Goal: Check status

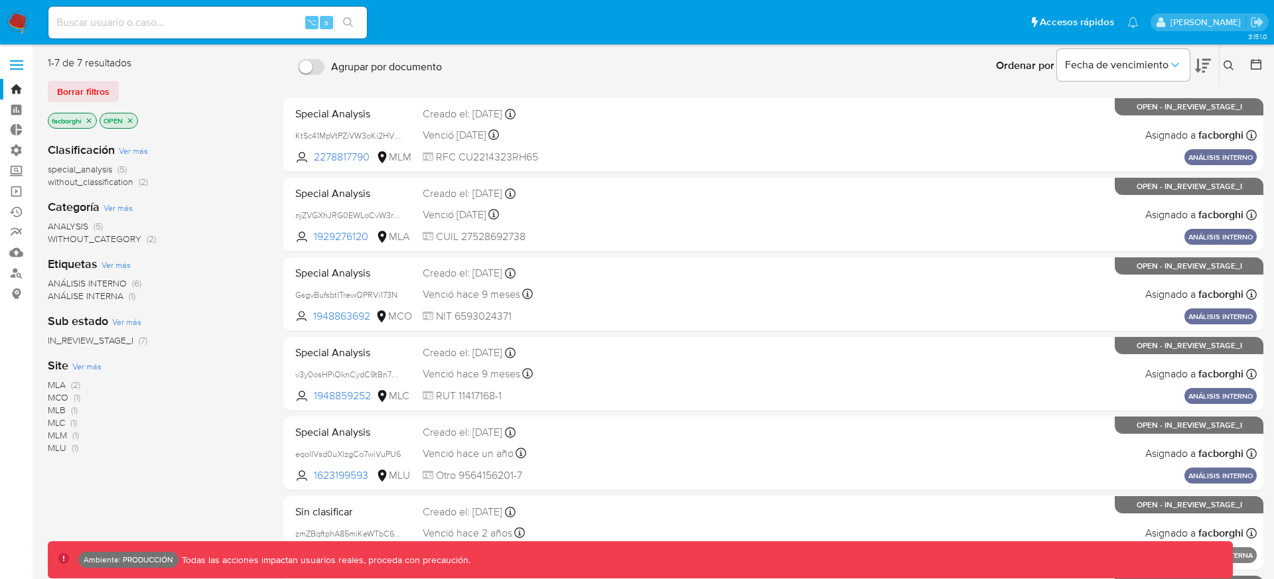
click at [277, 21] on input at bounding box center [207, 22] width 318 height 17
paste input "058425c6bb88d08005770e62c7053780"
type input "058425c6bb88d08005770e62c7053780"
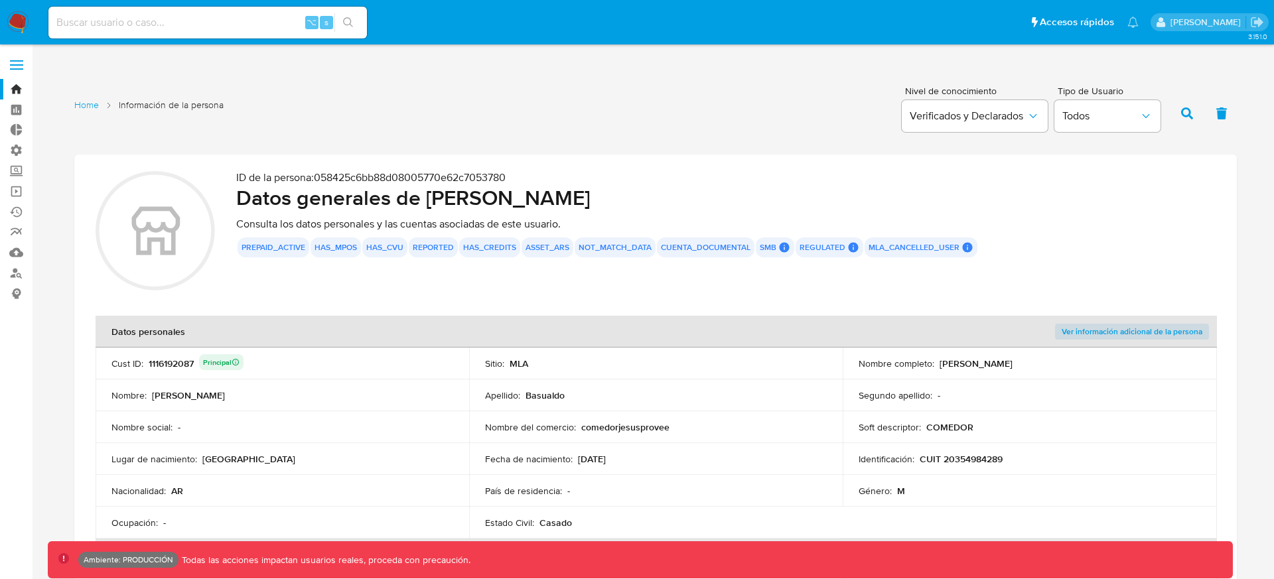
click at [377, 245] on button "has_cvu" at bounding box center [384, 247] width 37 height 5
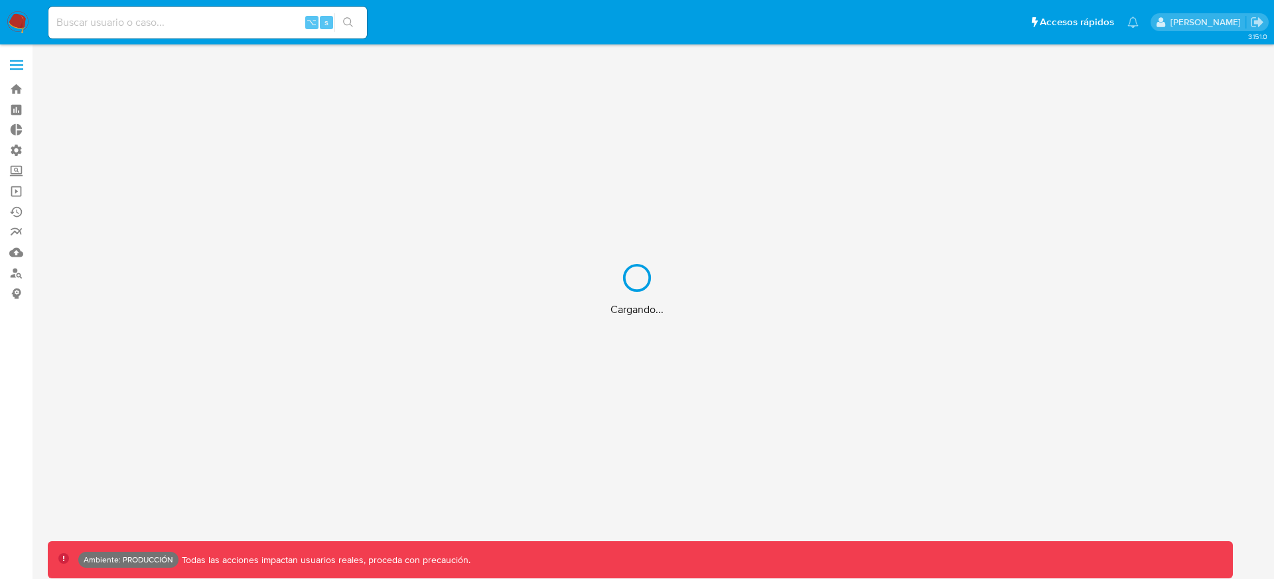
click at [276, 21] on div "Cargando..." at bounding box center [637, 289] width 1274 height 579
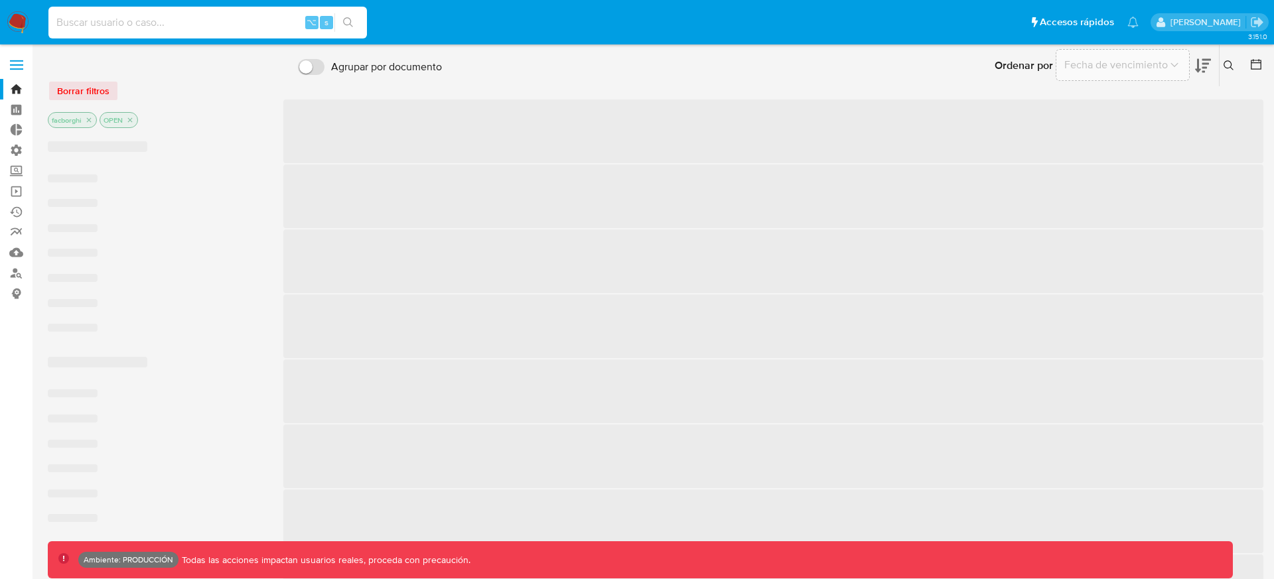
click at [279, 20] on input at bounding box center [207, 22] width 318 height 17
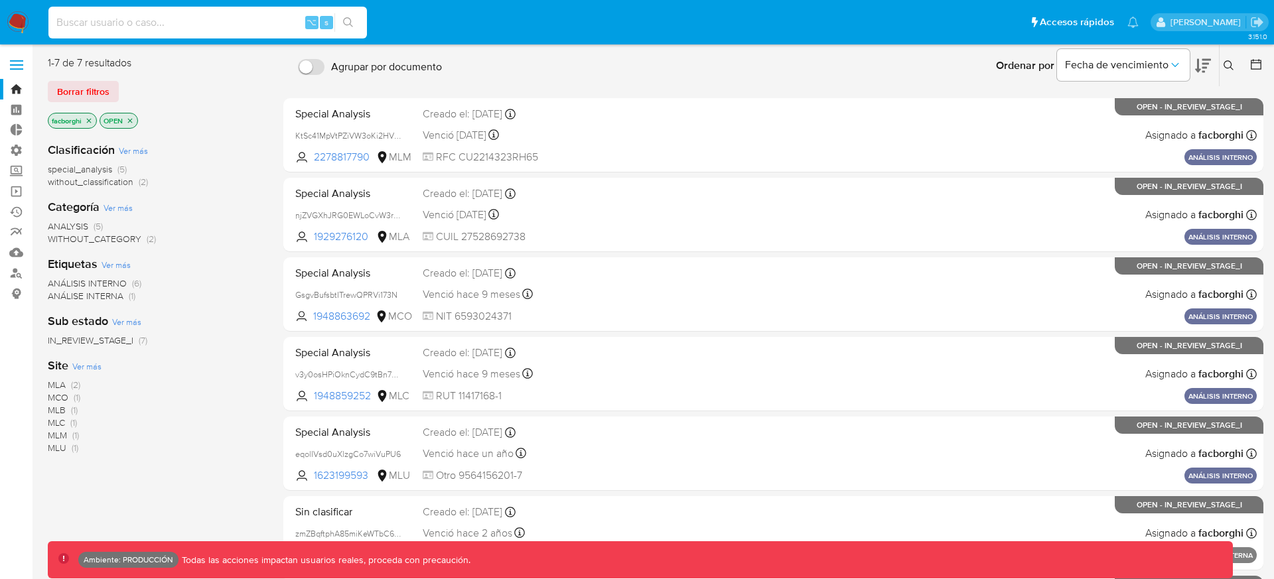
paste input "1929276120"
type input "1929276120"
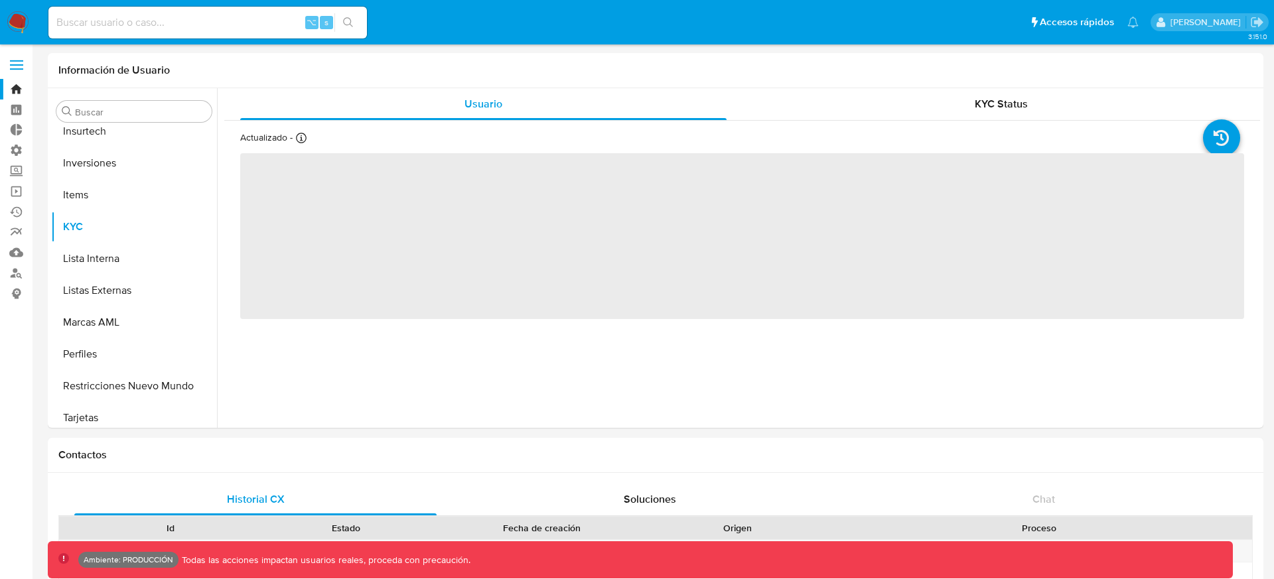
scroll to position [592, 0]
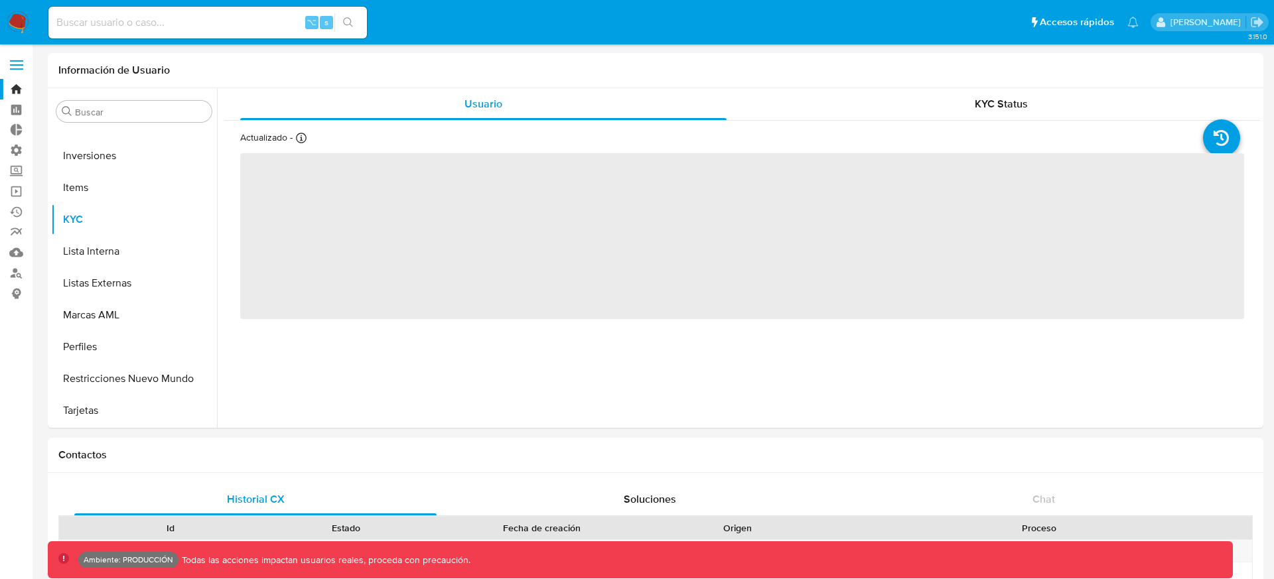
select select "10"
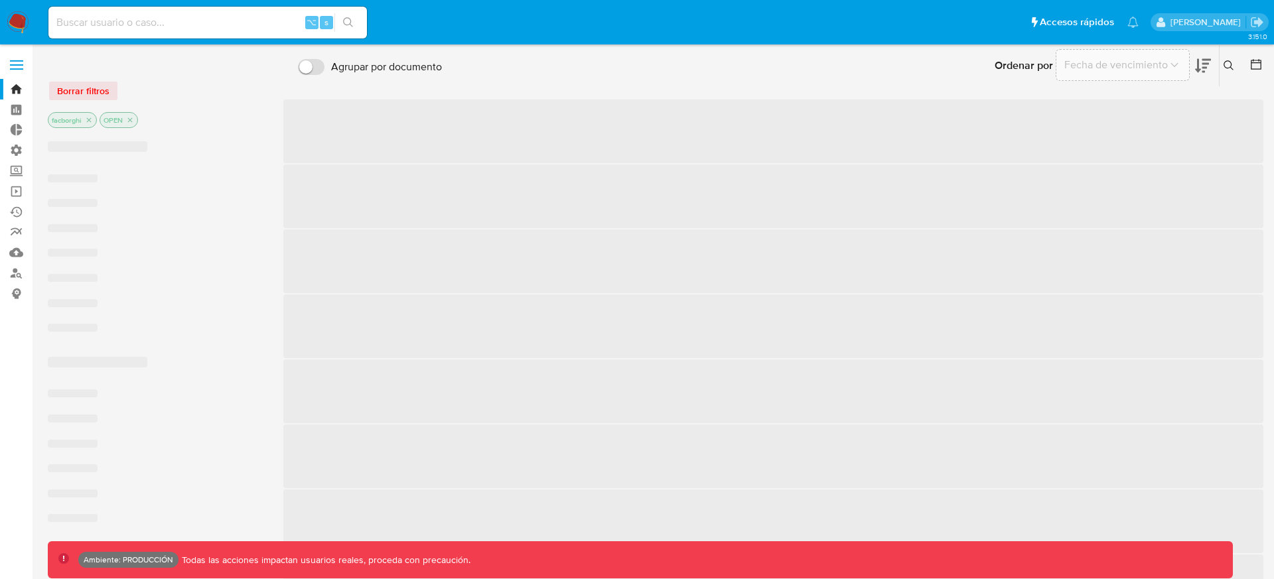
click at [281, 20] on input at bounding box center [207, 22] width 318 height 17
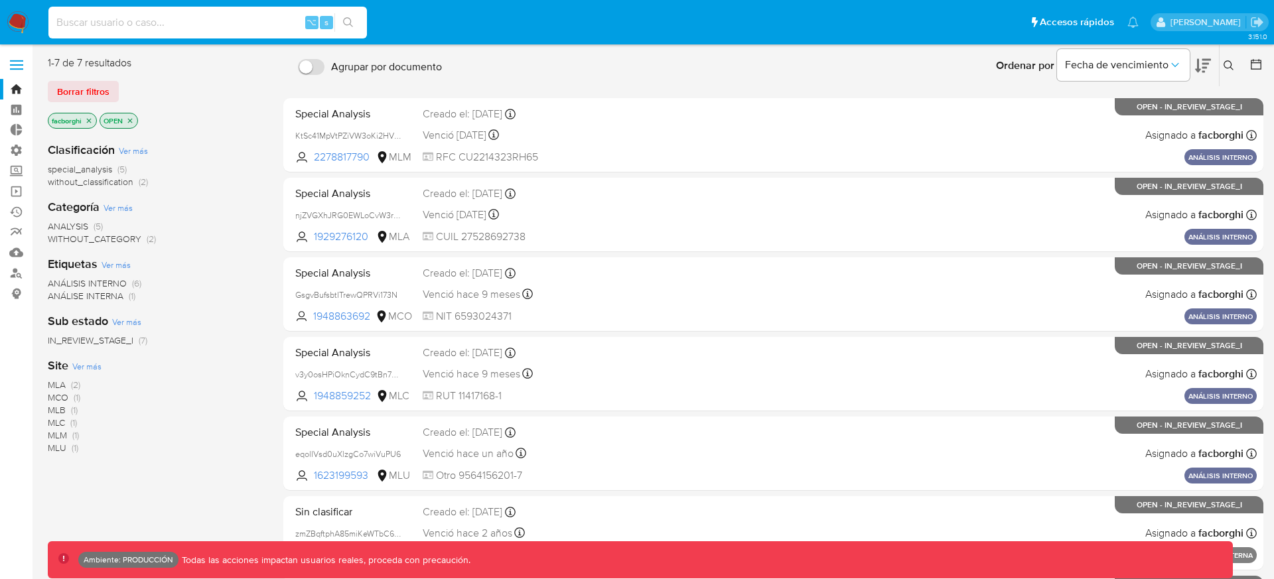
paste input "058425c6bb88d08005770e62c7053780"
type input "058425c6bb88d08005770e62c7053780"
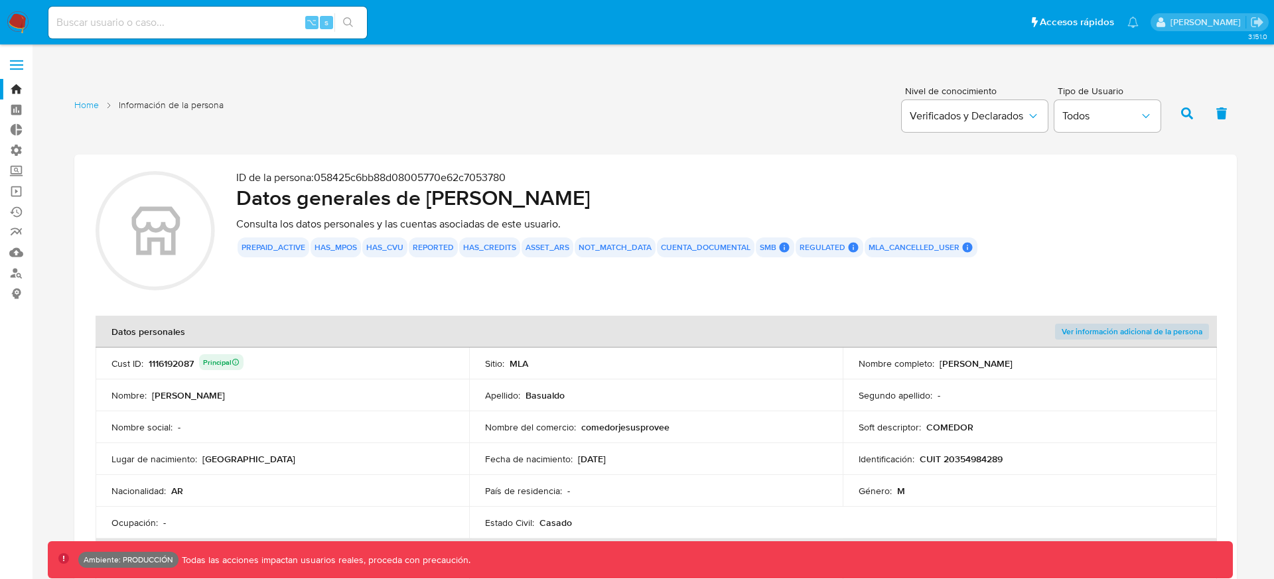
click at [251, 115] on div "Home Información de la persona Nivel de conocimiento Verificados y Declarados T…" at bounding box center [655, 112] width 1162 height 64
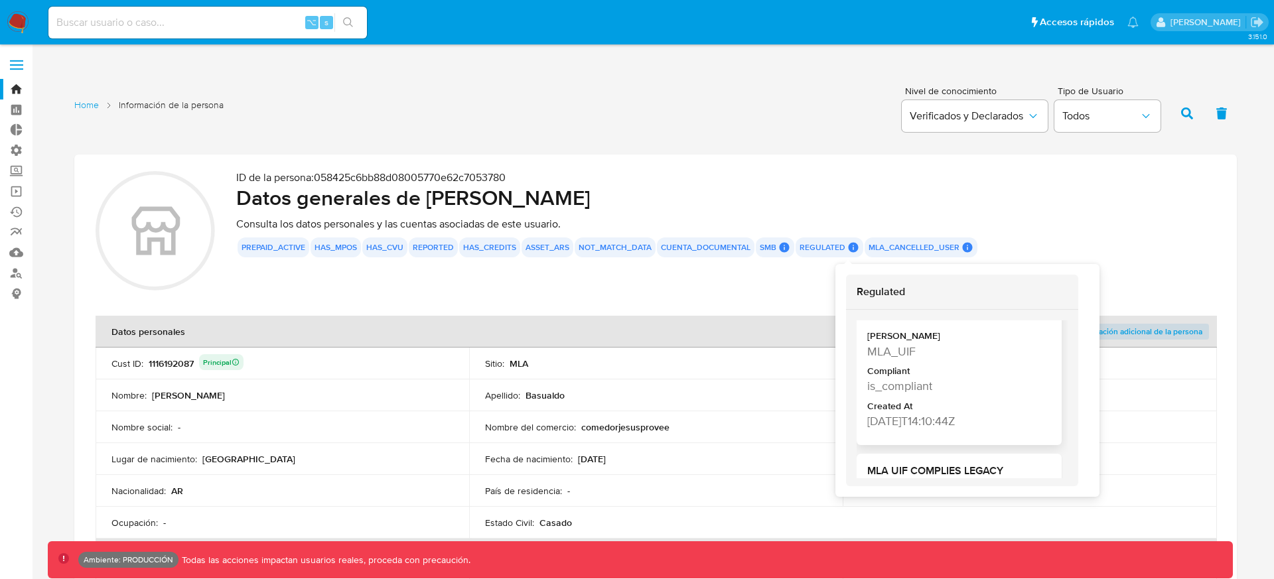
scroll to position [84, 0]
